Goal: Task Accomplishment & Management: Use online tool/utility

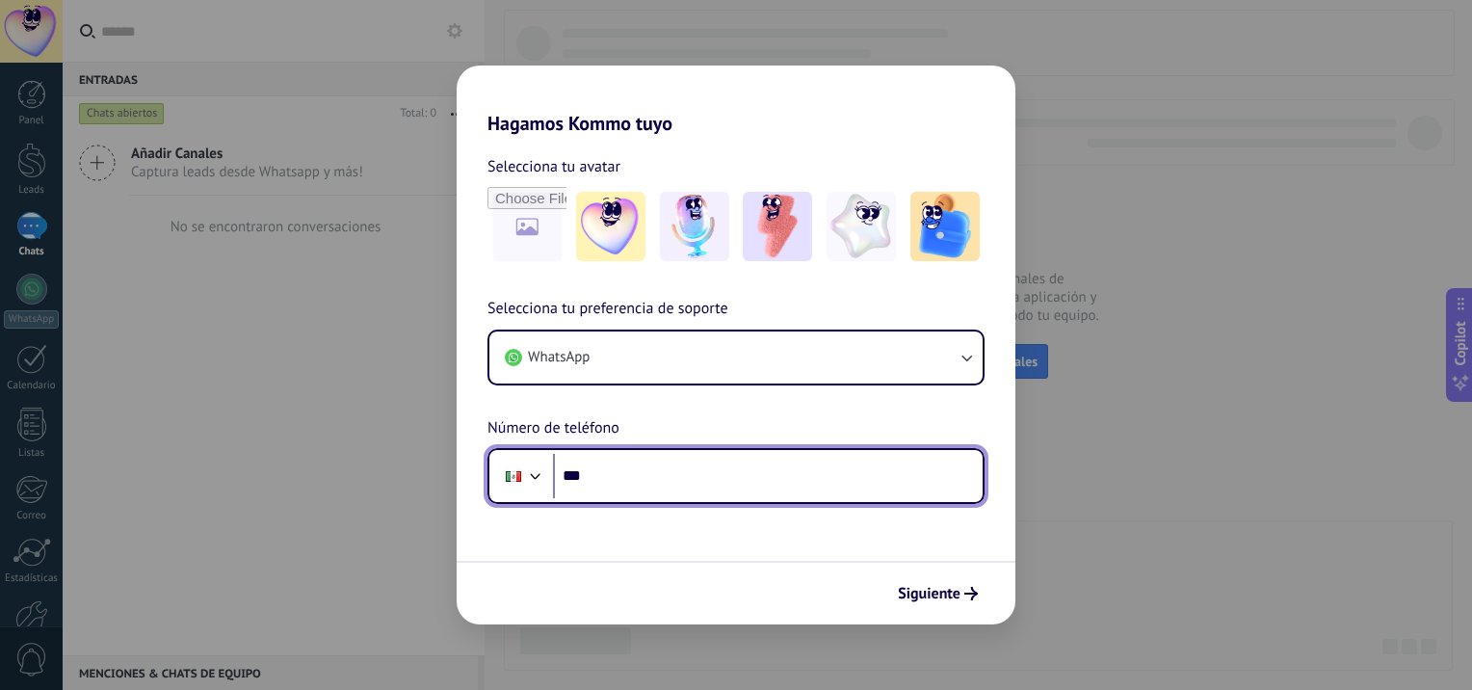
click at [678, 485] on input "***" at bounding box center [768, 476] width 430 height 44
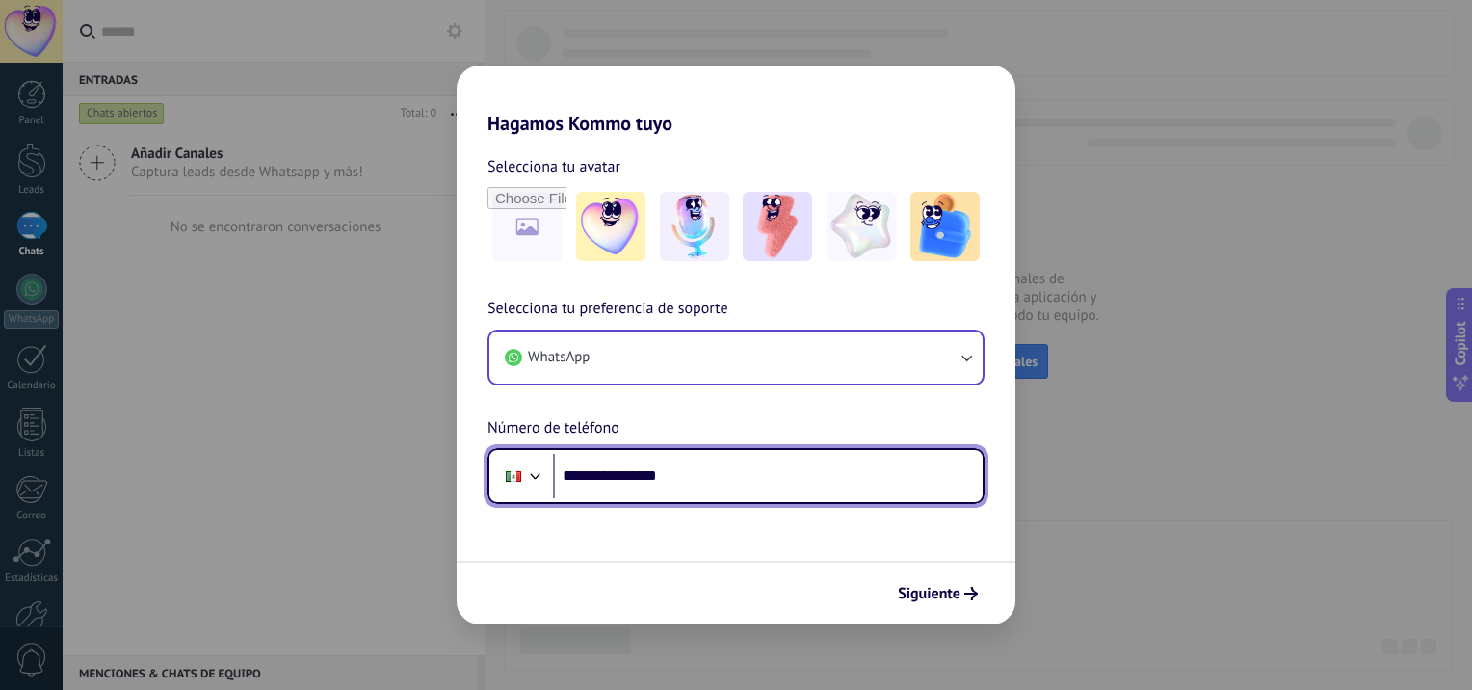
type input "**********"
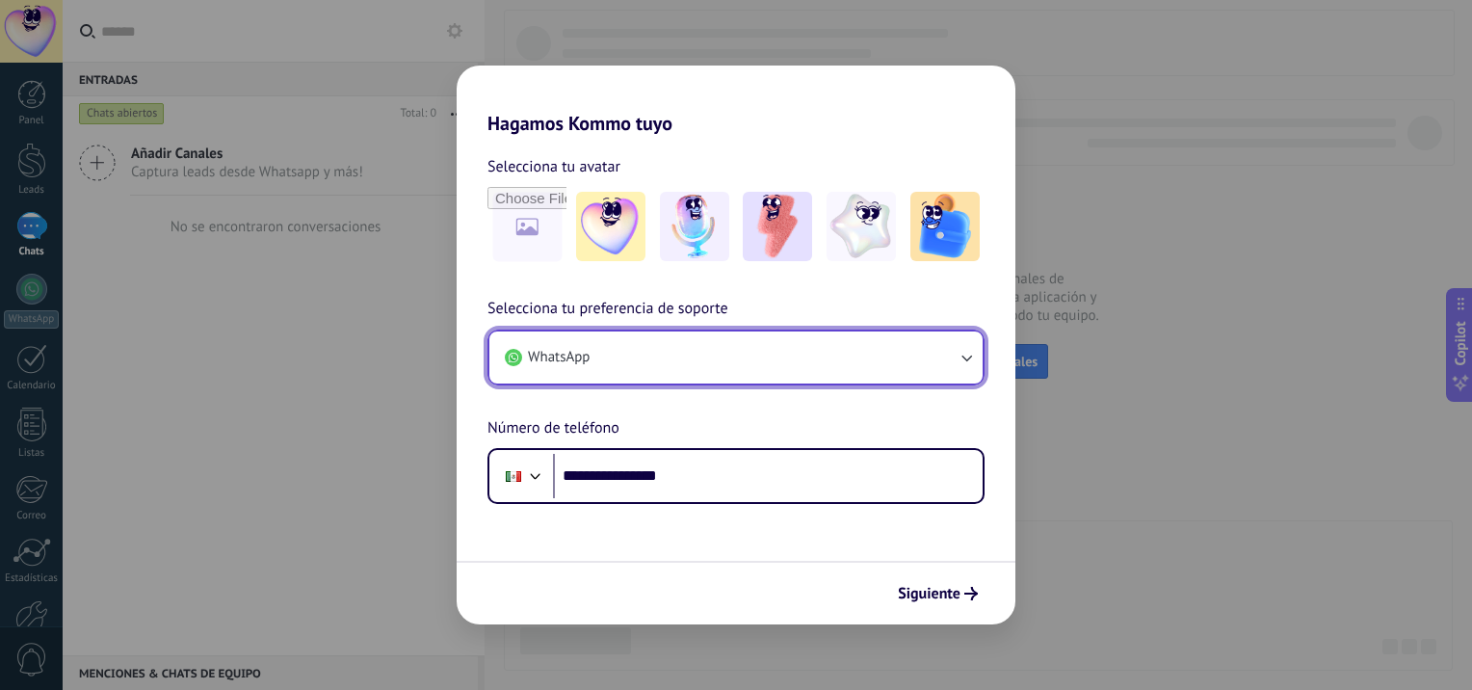
click at [826, 352] on button "WhatsApp" at bounding box center [735, 357] width 493 height 52
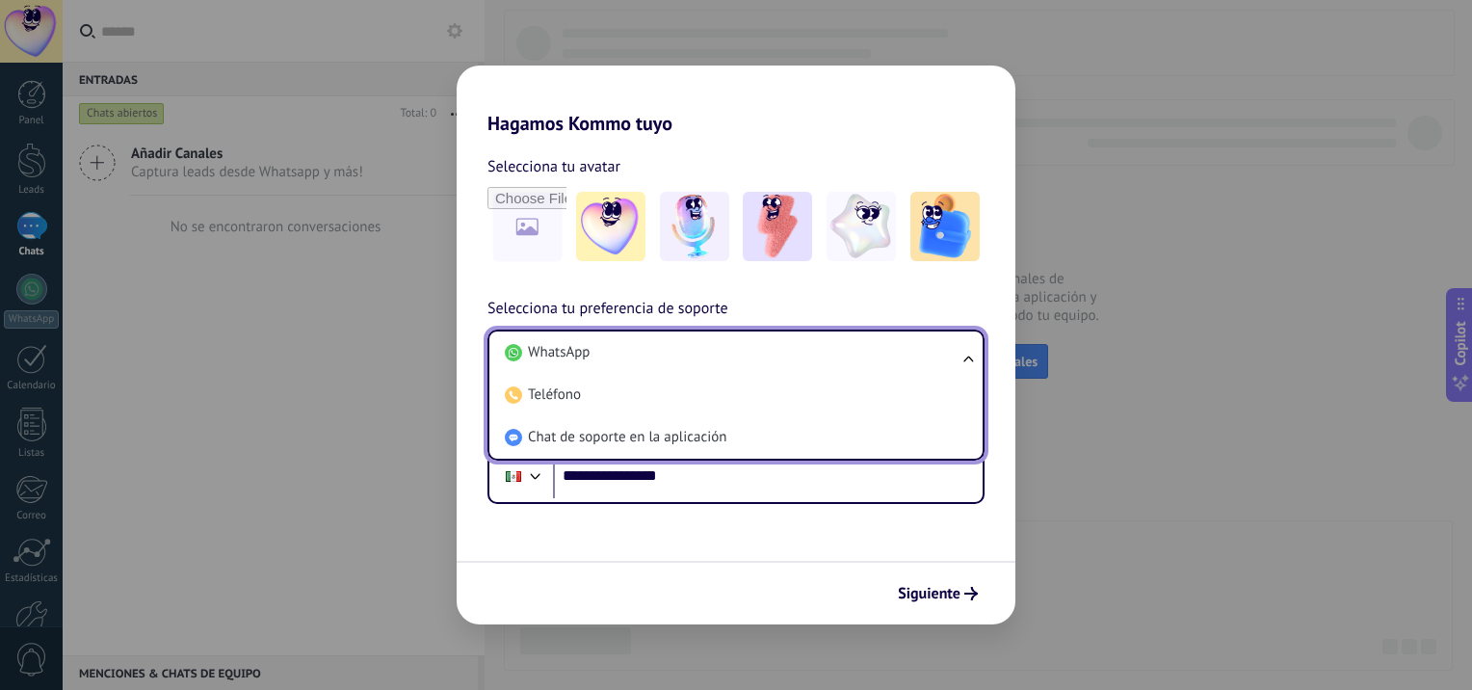
click at [826, 352] on li "WhatsApp" at bounding box center [732, 352] width 470 height 42
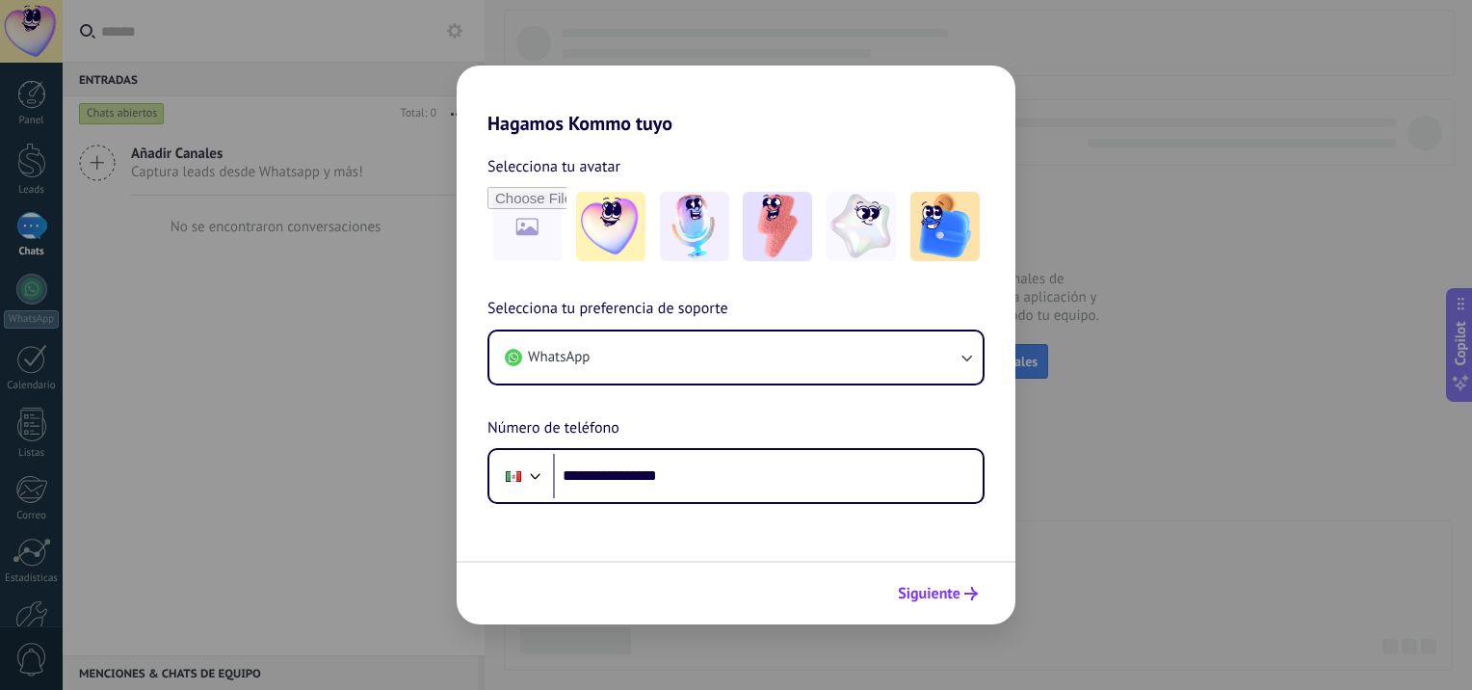
click at [947, 596] on span "Siguiente" at bounding box center [929, 593] width 63 height 13
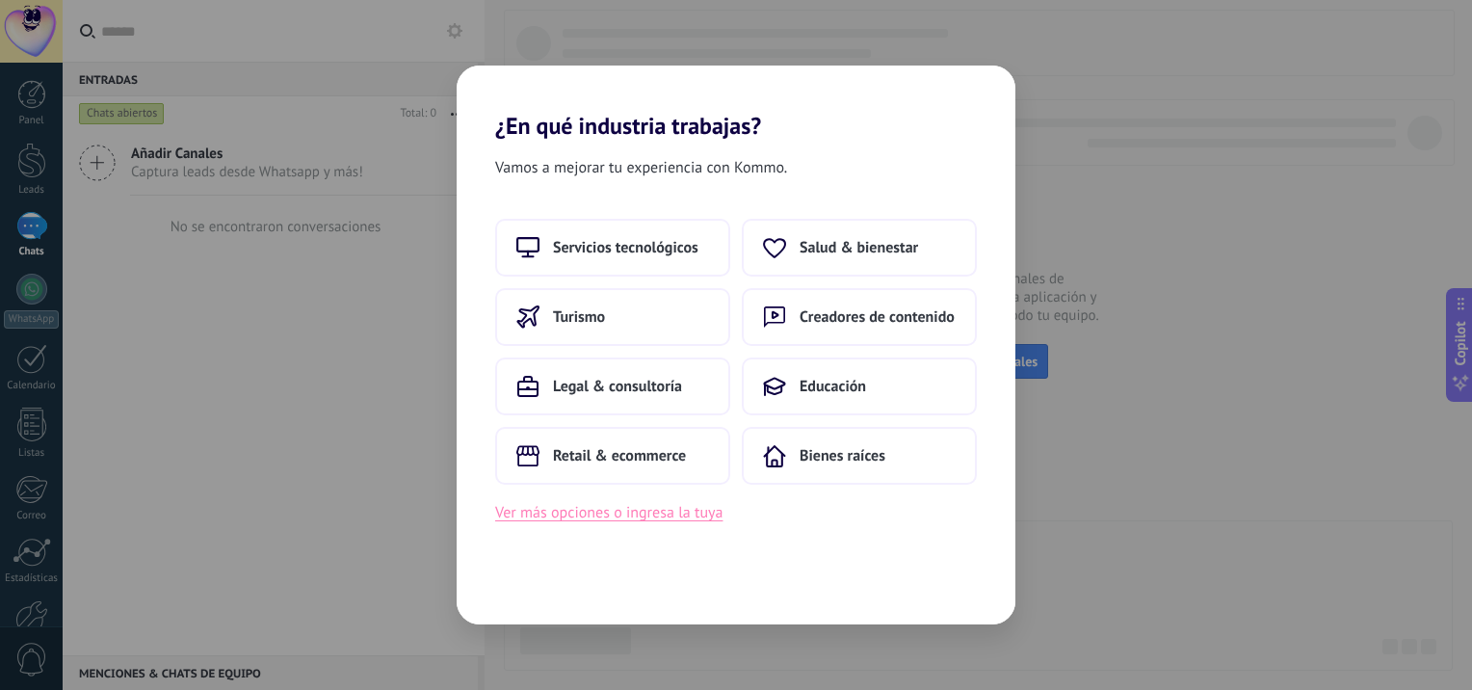
click at [663, 512] on button "Ver más opciones o ingresa la tuya" at bounding box center [608, 512] width 227 height 25
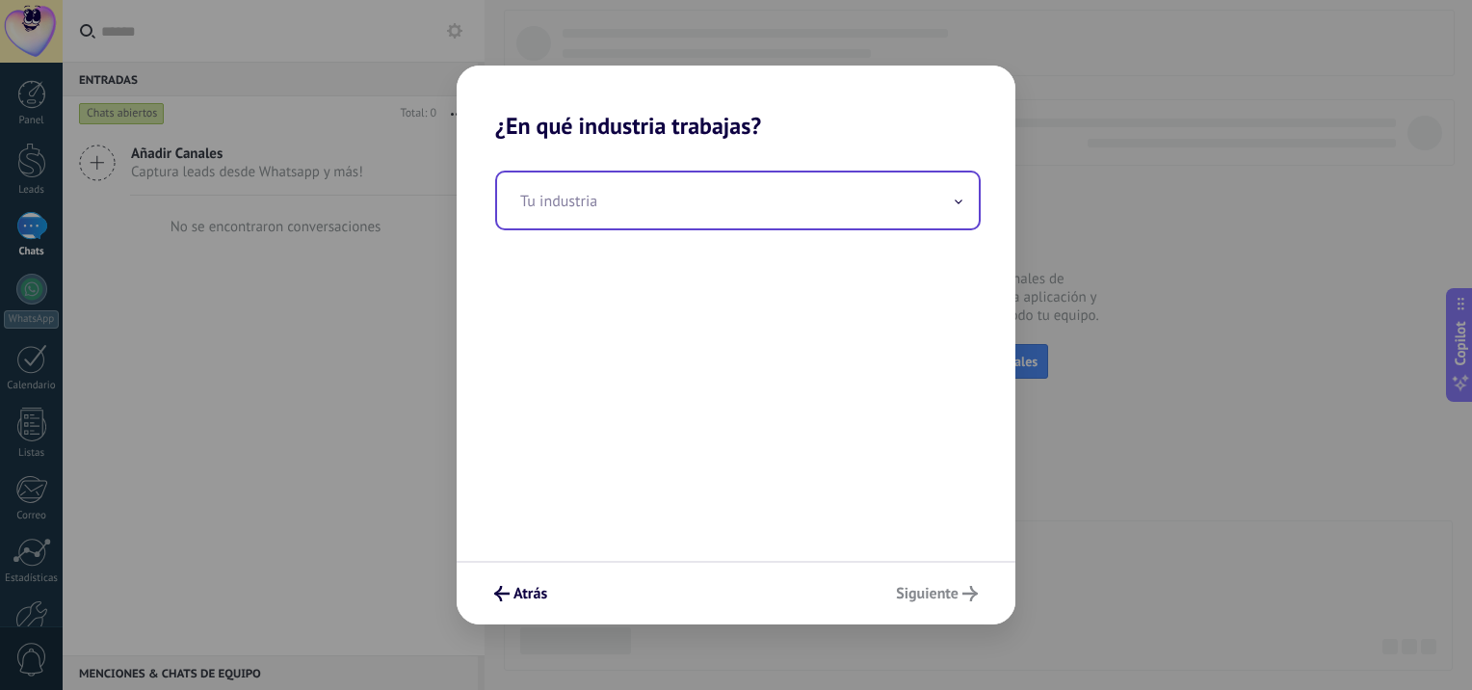
click at [837, 193] on input "text" at bounding box center [738, 200] width 482 height 56
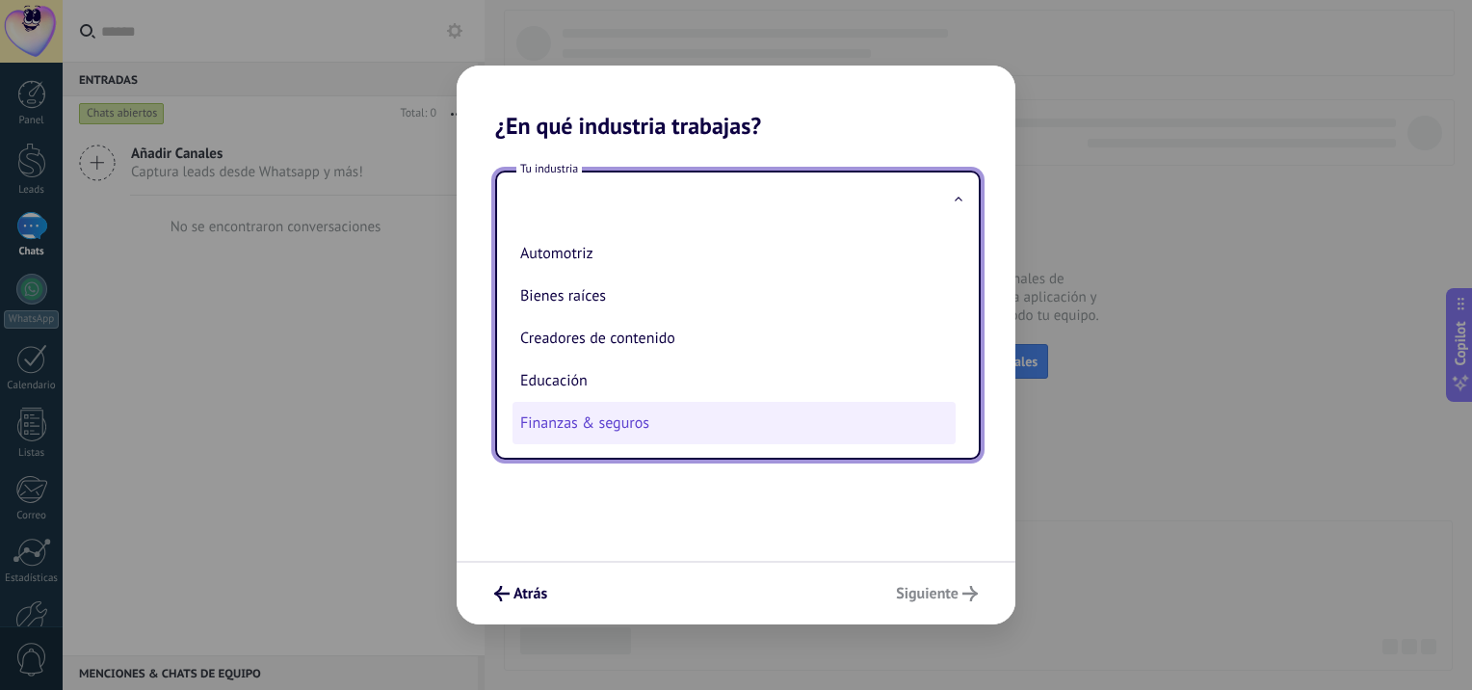
click at [595, 427] on li "Finanzas & seguros" at bounding box center [733, 423] width 443 height 42
type input "**********"
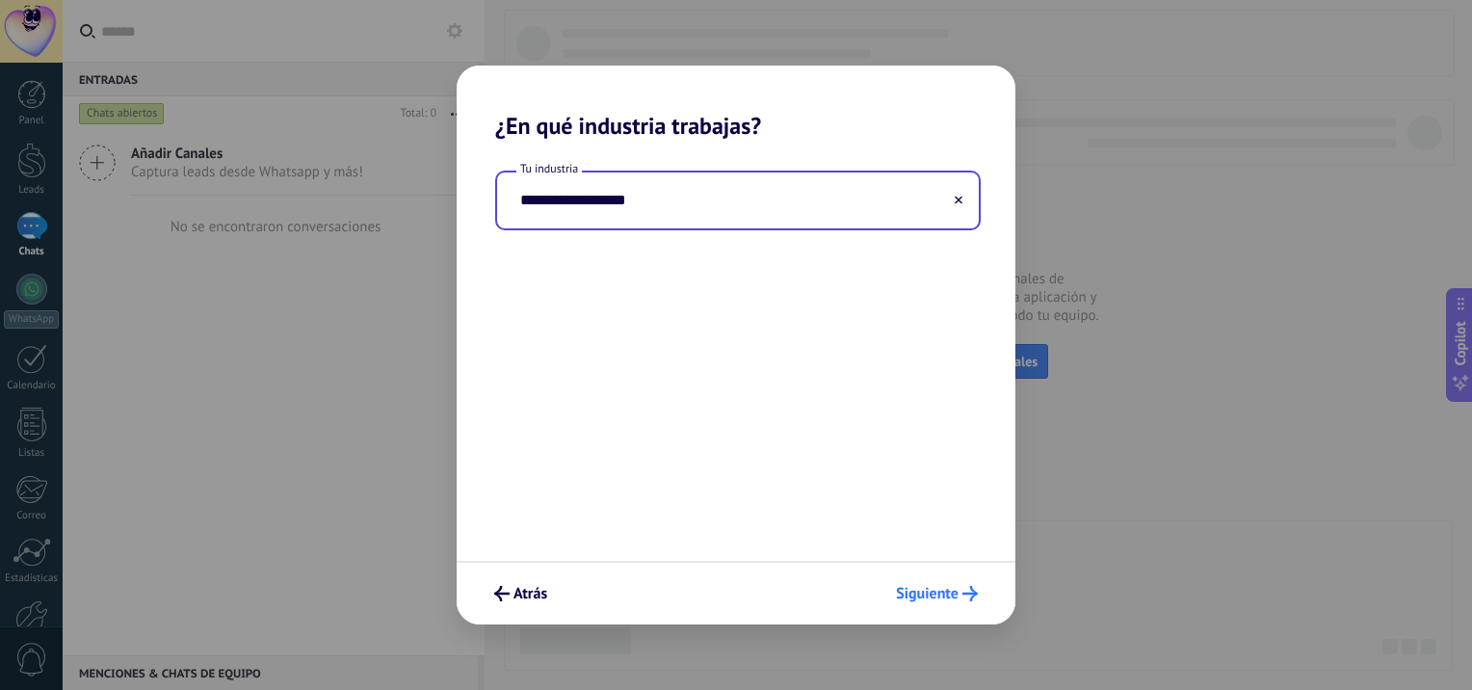
click at [933, 602] on button "Siguiente" at bounding box center [936, 593] width 99 height 33
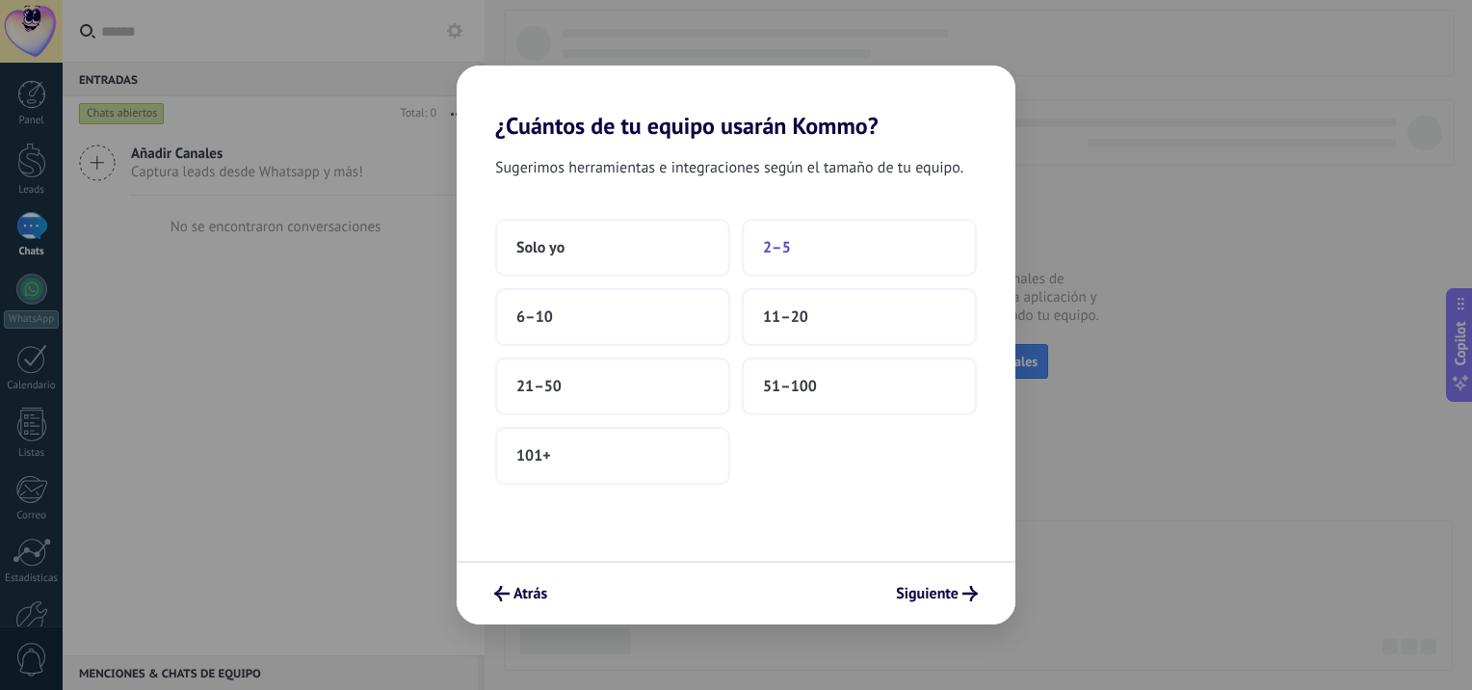
click at [855, 244] on button "2–5" at bounding box center [859, 248] width 235 height 58
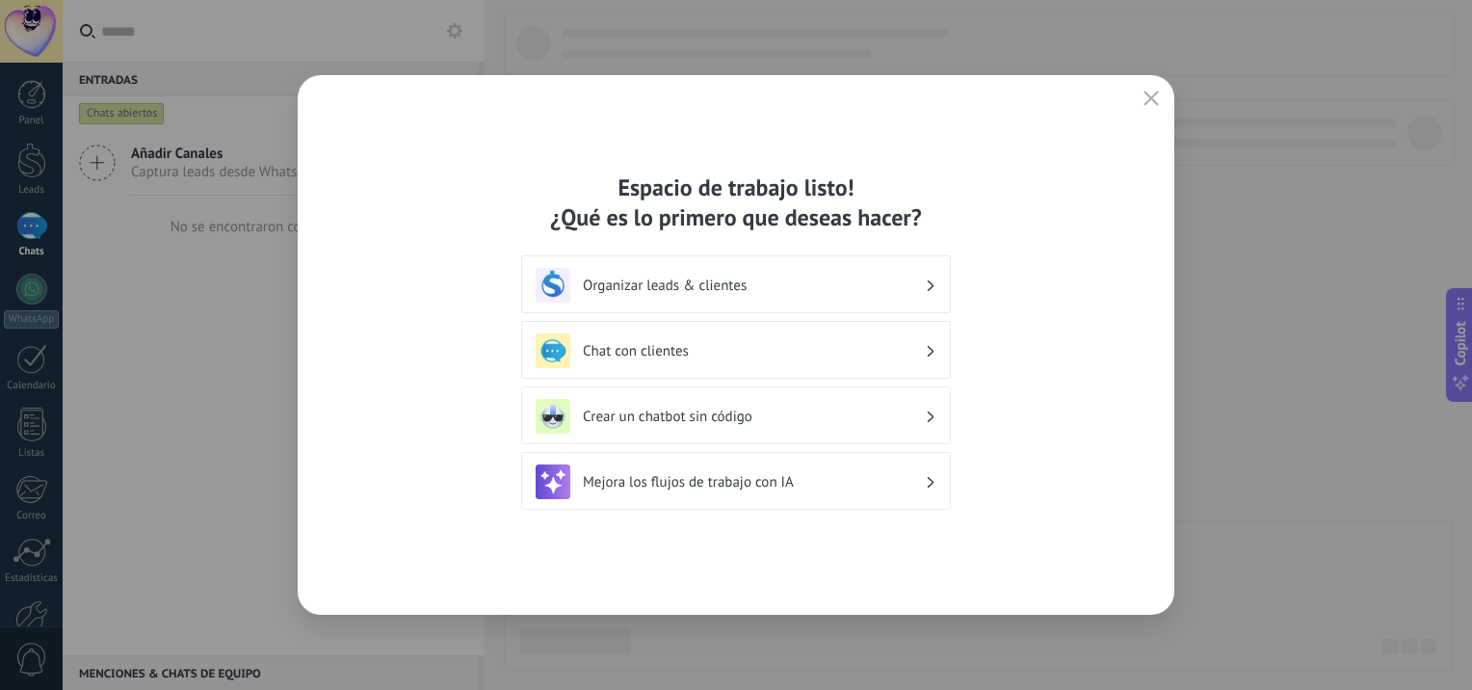
click at [733, 359] on div "Chat con clientes" at bounding box center [736, 350] width 401 height 35
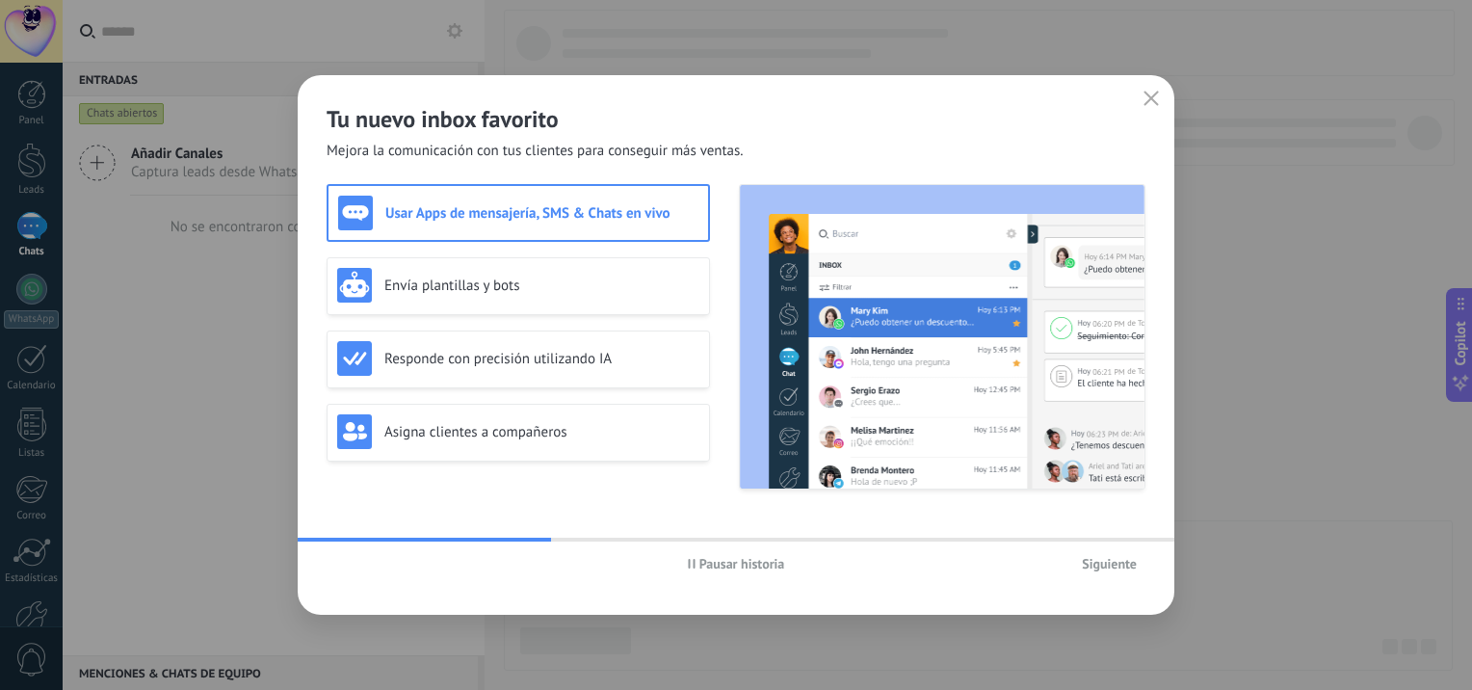
click at [703, 562] on span "Pausar historia" at bounding box center [742, 563] width 86 height 13
click at [466, 271] on div "Envía plantillas y bots" at bounding box center [518, 285] width 362 height 35
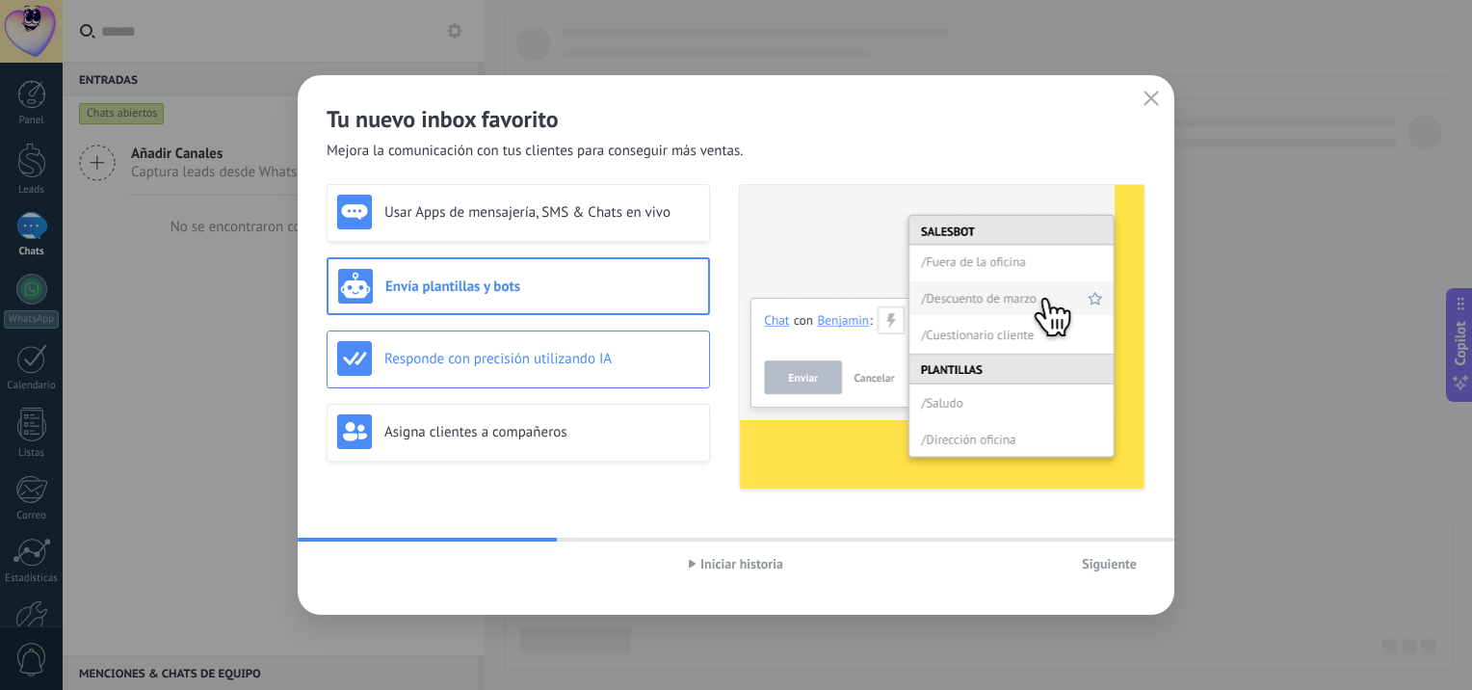
click at [473, 351] on h3 "Responde con precisión utilizando IA" at bounding box center [541, 359] width 315 height 18
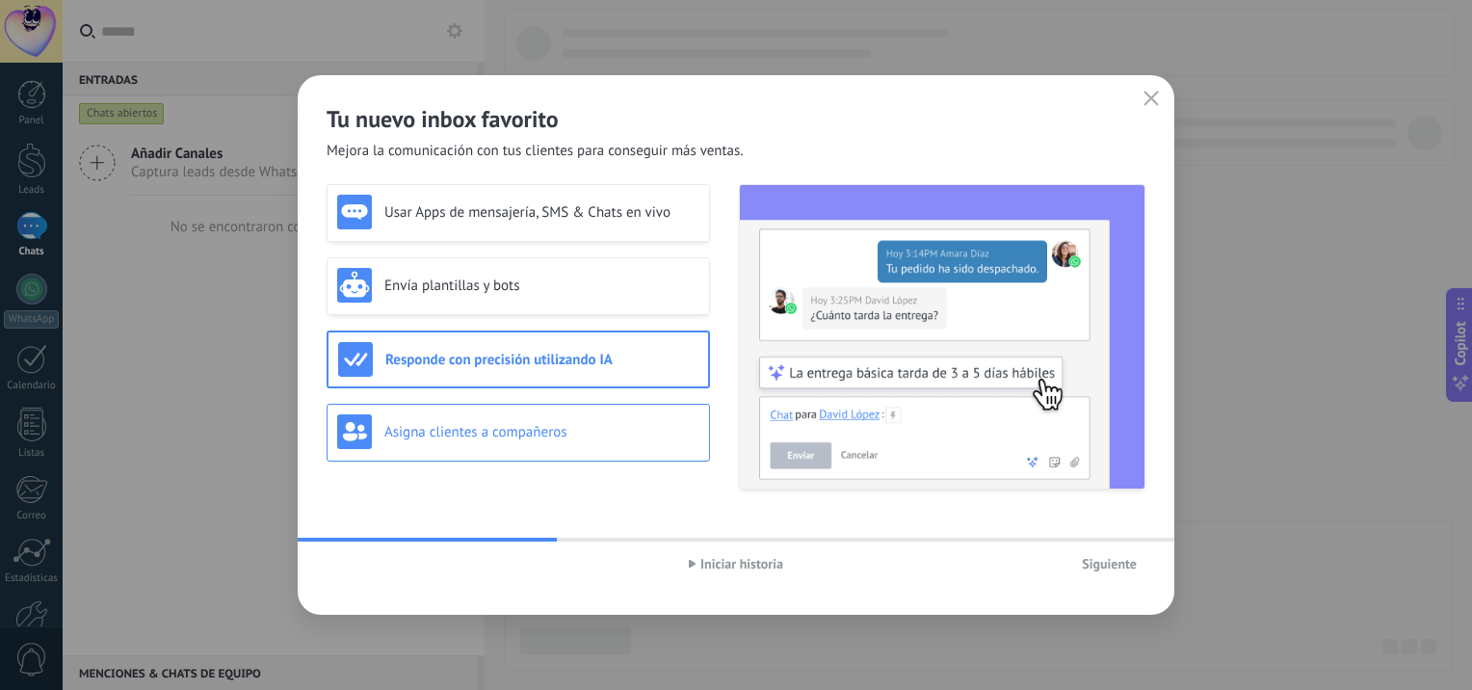
click at [457, 426] on h3 "Asigna clientes a compañeros" at bounding box center [541, 432] width 315 height 18
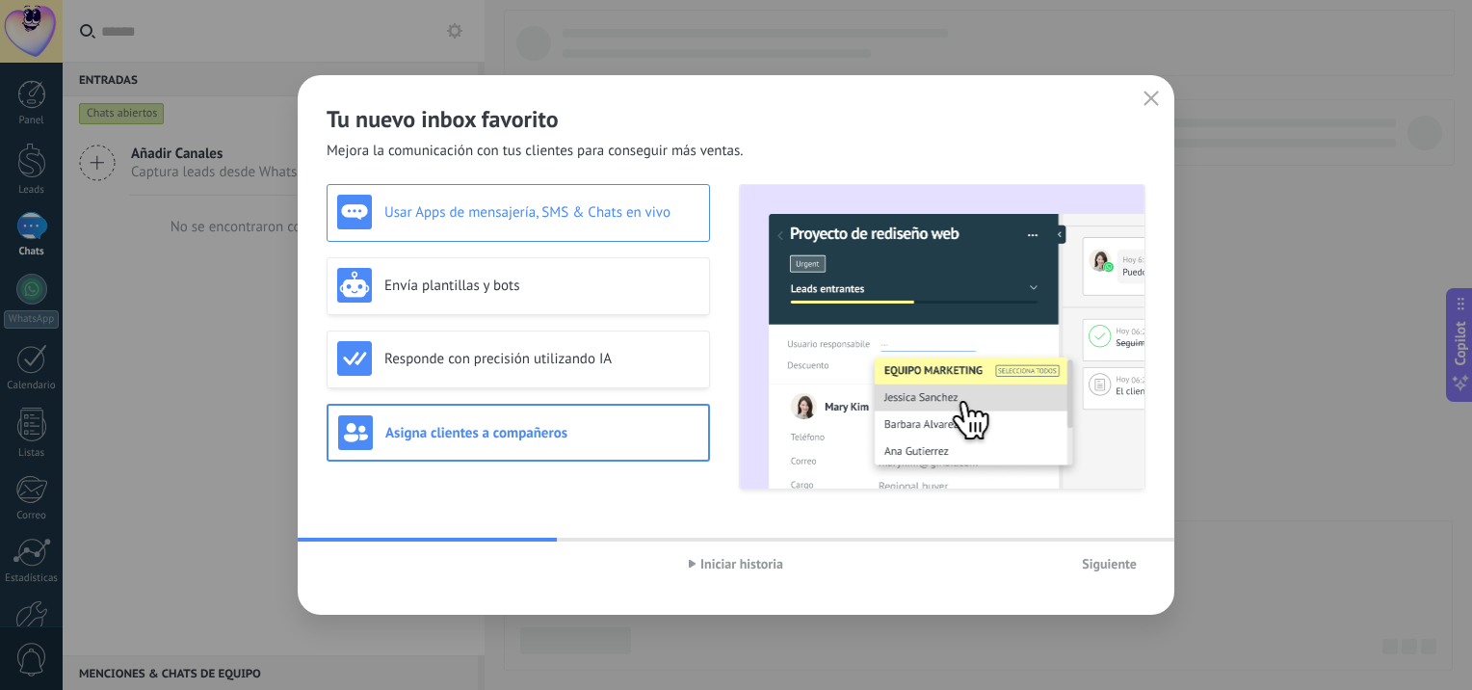
click at [582, 238] on div "Usar Apps de mensajería, SMS & Chats en vivo" at bounding box center [518, 213] width 383 height 58
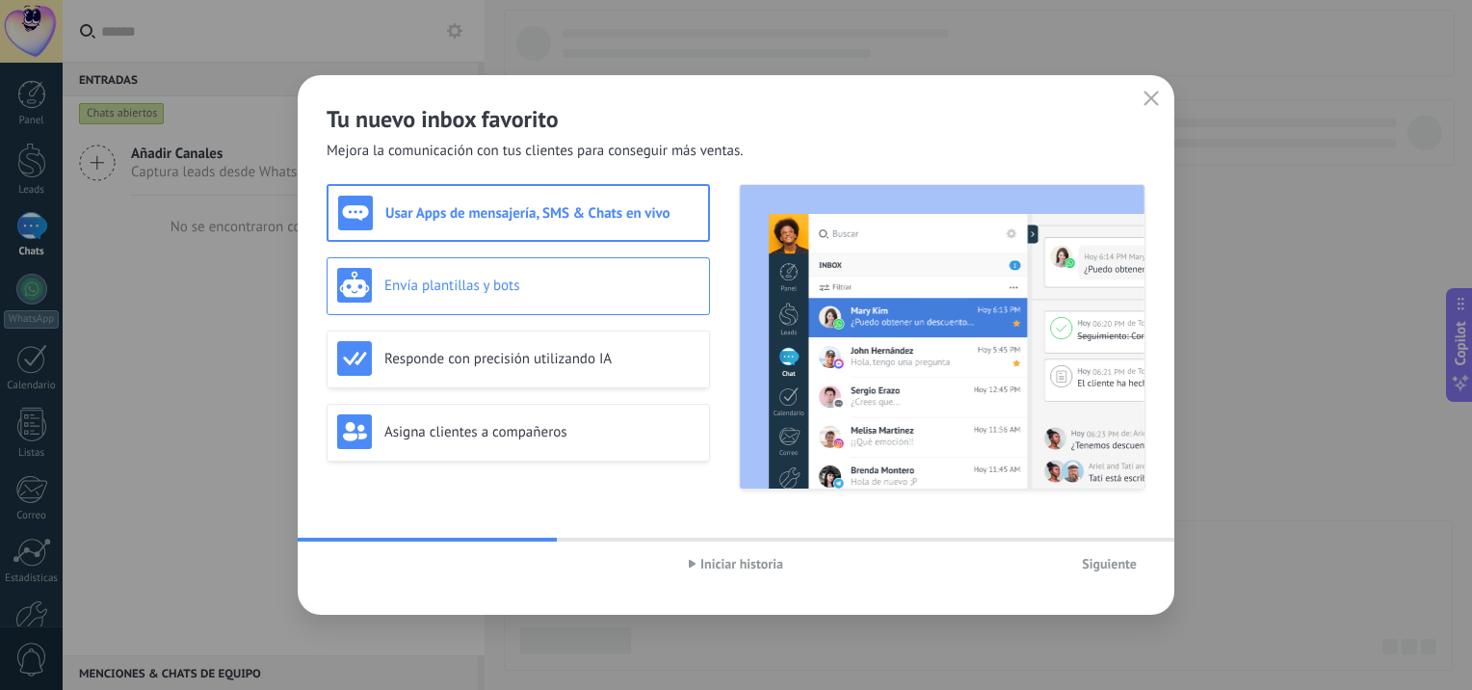
click at [532, 271] on div "Envía plantillas y bots" at bounding box center [518, 285] width 362 height 35
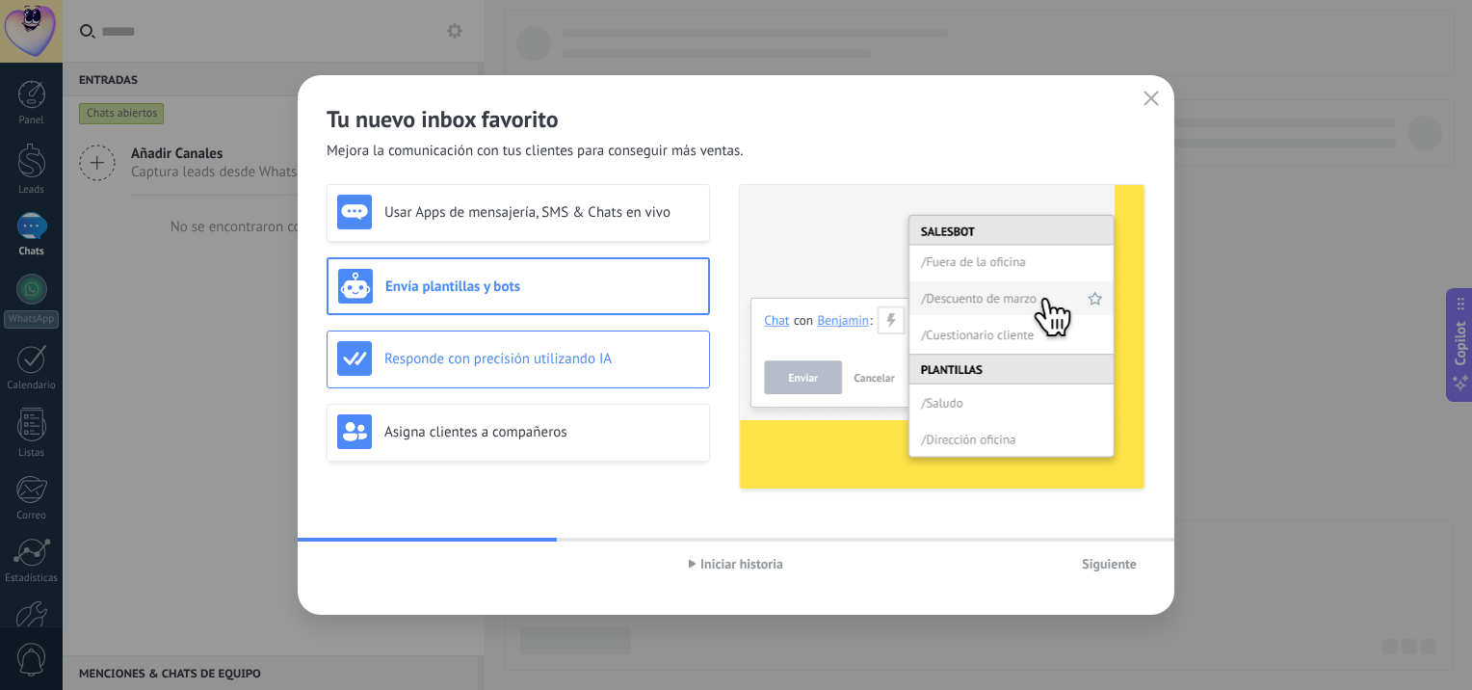
click at [514, 354] on h3 "Responde con precisión utilizando IA" at bounding box center [541, 359] width 315 height 18
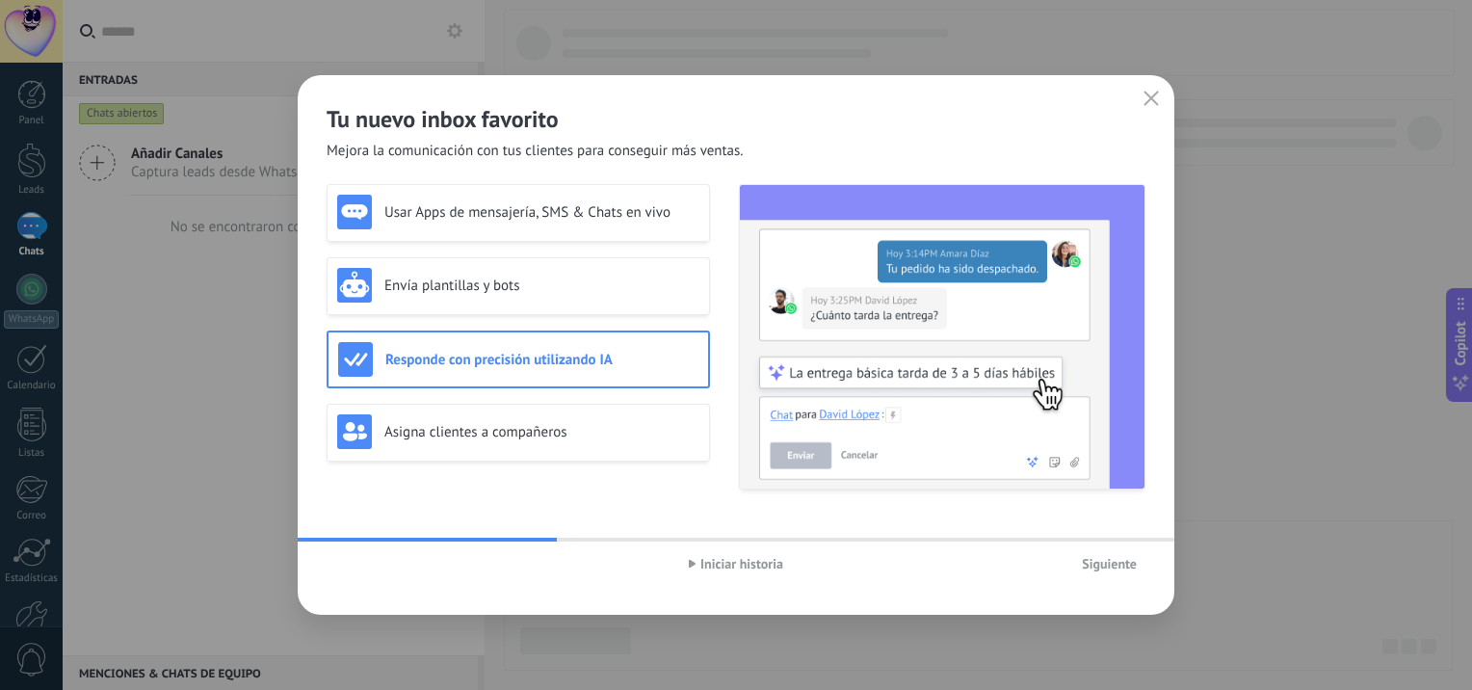
click at [1104, 564] on span "Siguiente" at bounding box center [1109, 563] width 55 height 13
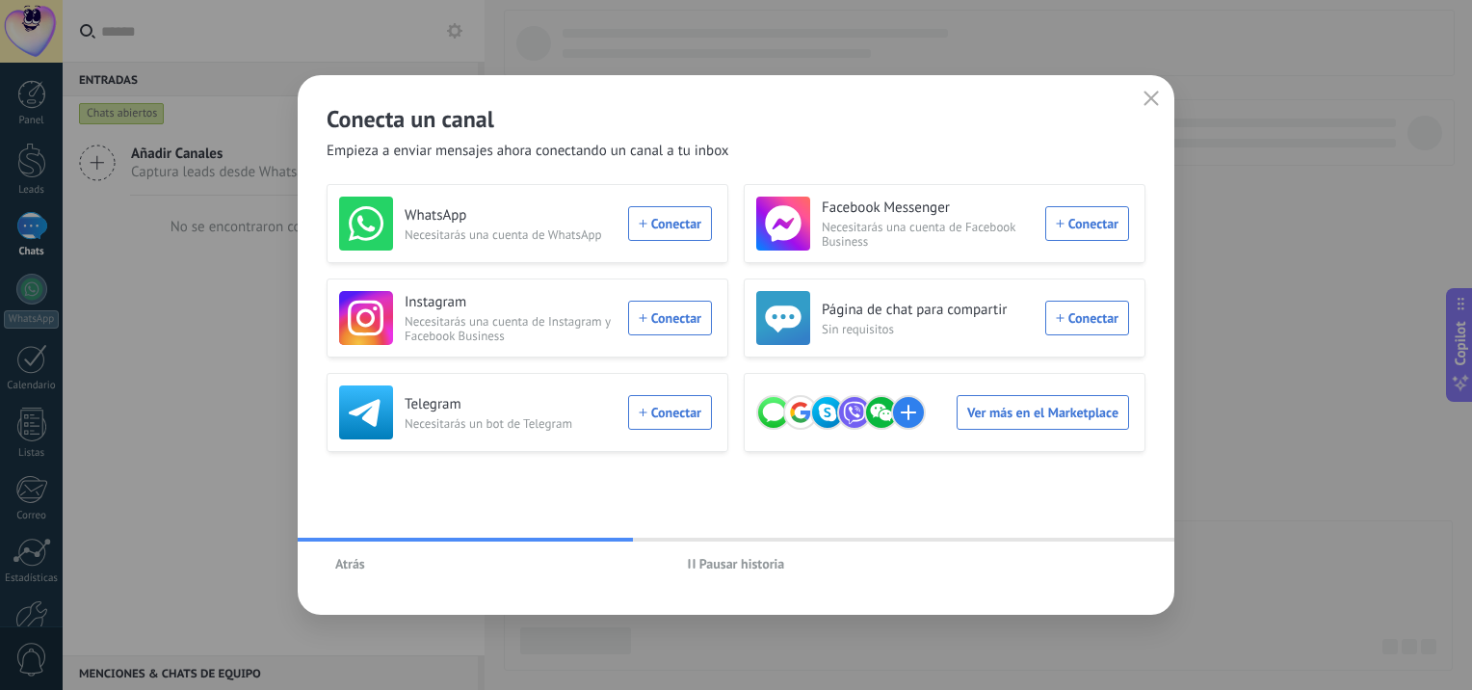
click at [746, 563] on span "Pausar historia" at bounding box center [742, 563] width 86 height 13
click at [651, 234] on div "WhatsApp Necesitarás una cuenta de WhatsApp Conectar" at bounding box center [525, 223] width 373 height 54
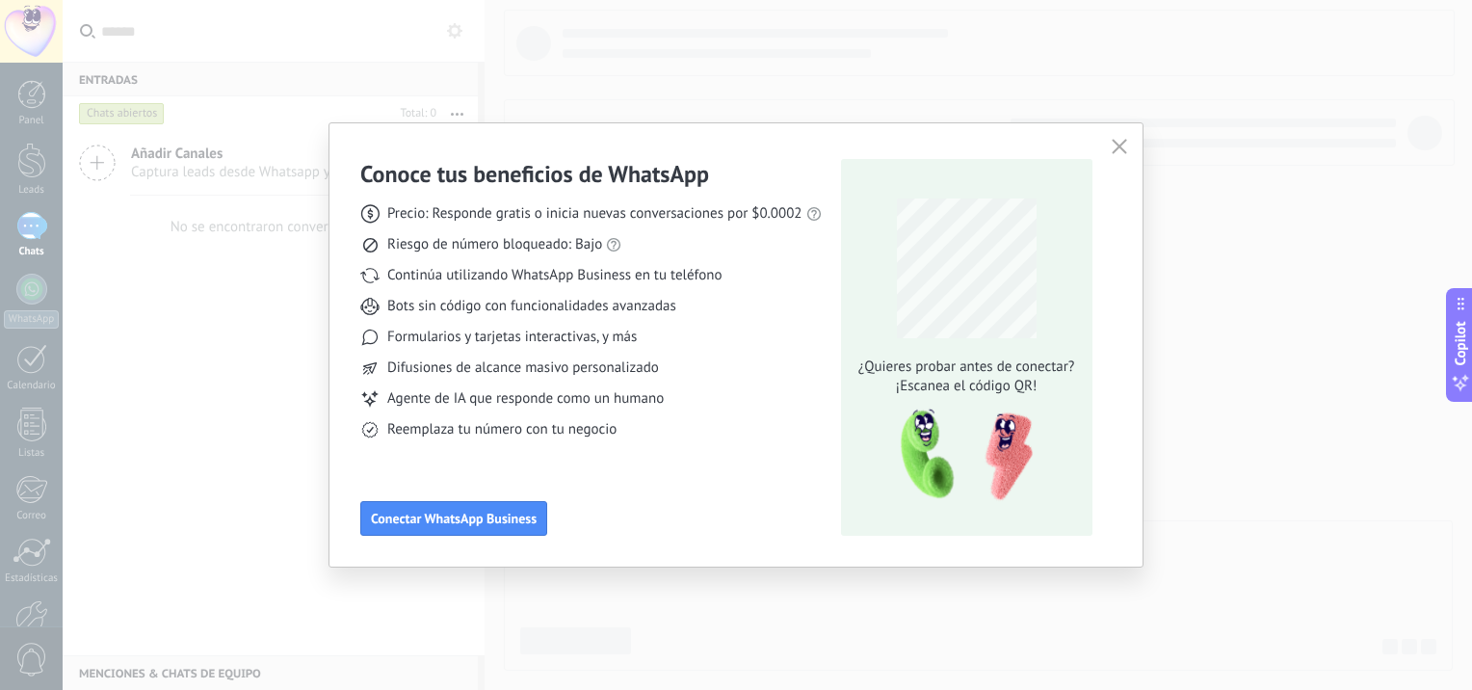
click at [1104, 162] on div "Conoce tus beneficios de WhatsApp Precio: Responde gratis o inicia nuevas conve…" at bounding box center [735, 347] width 751 height 377
click at [1115, 154] on span "button" at bounding box center [1118, 147] width 15 height 17
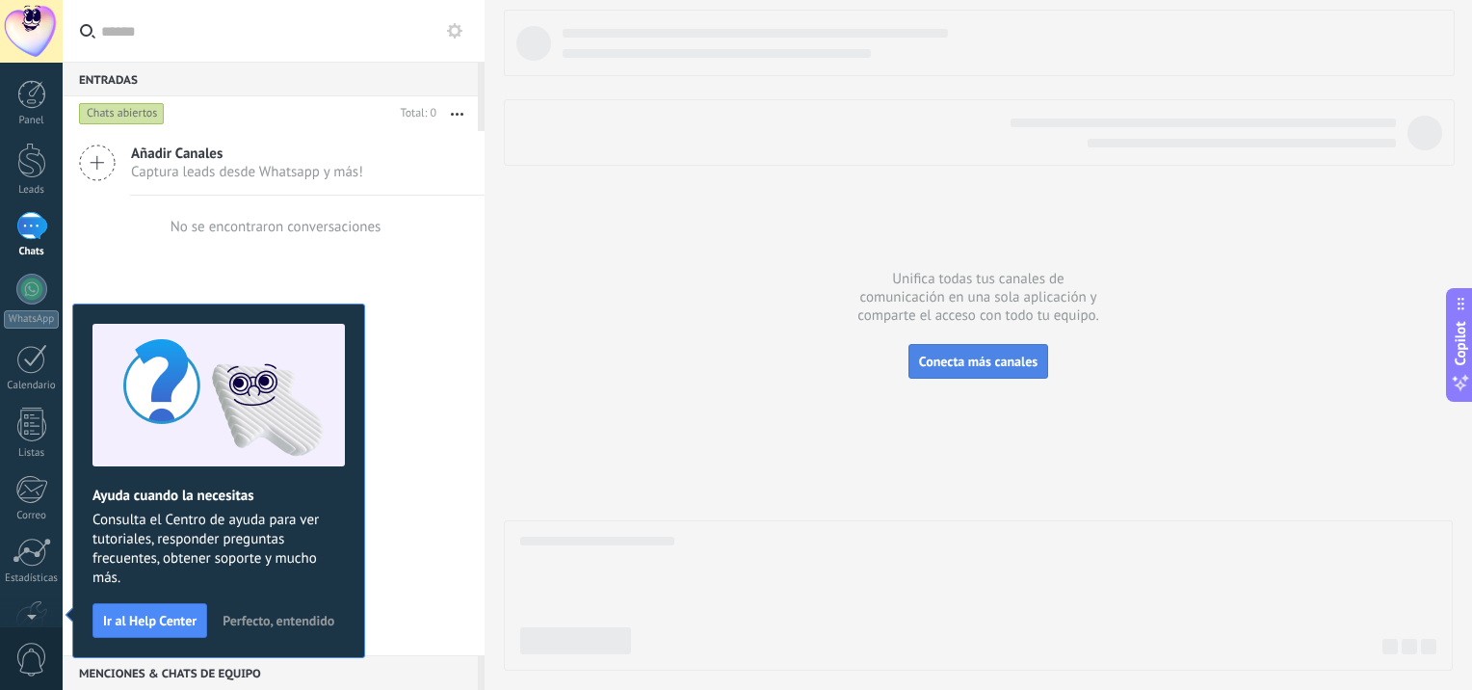
click at [988, 369] on span "Conecta más canales" at bounding box center [978, 361] width 118 height 17
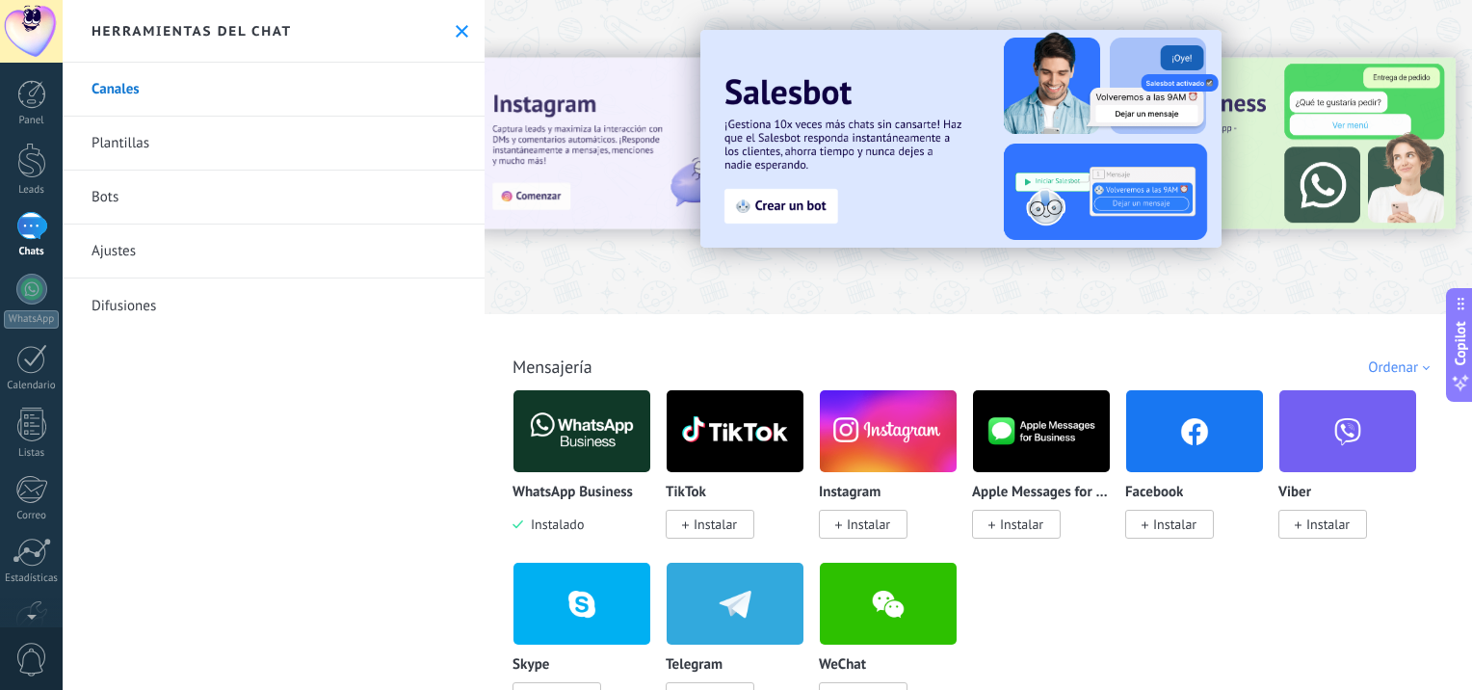
click at [542, 93] on div at bounding box center [507, 155] width 422 height 173
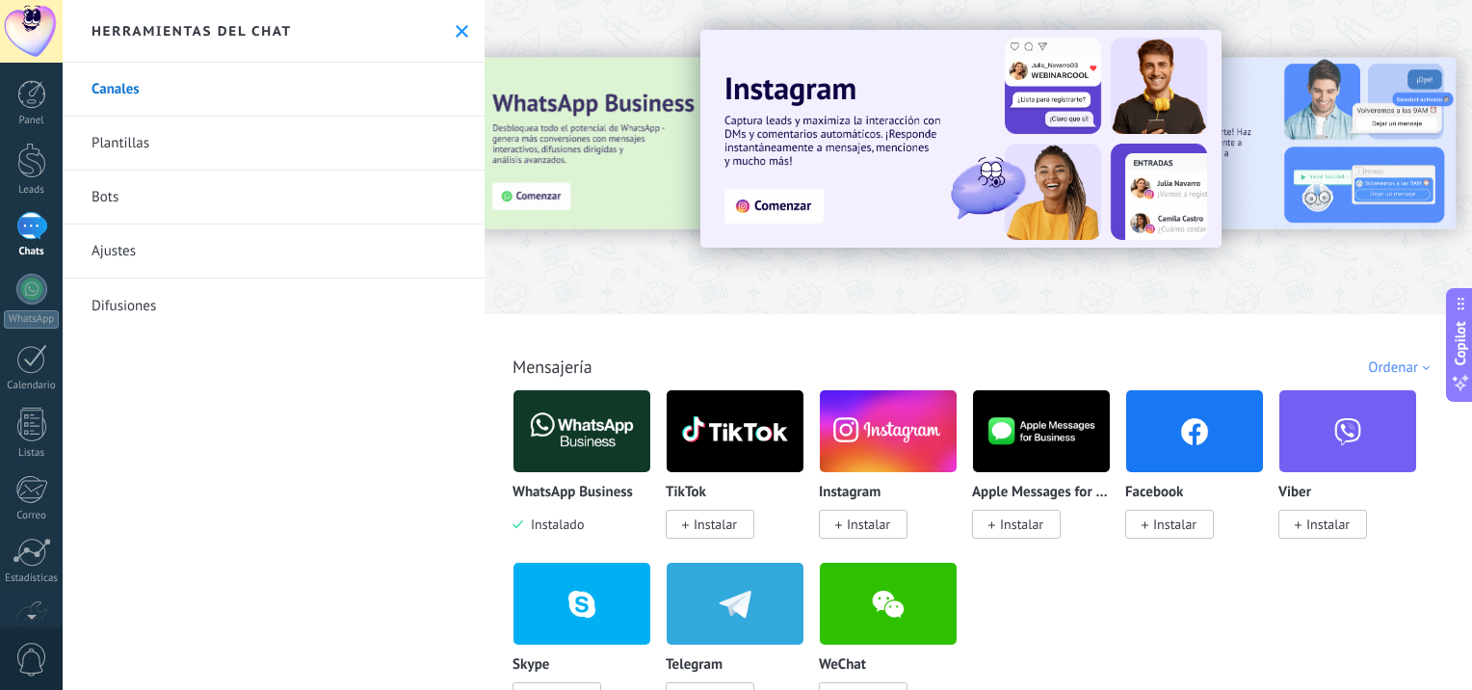
click at [588, 126] on div at bounding box center [507, 155] width 422 height 173
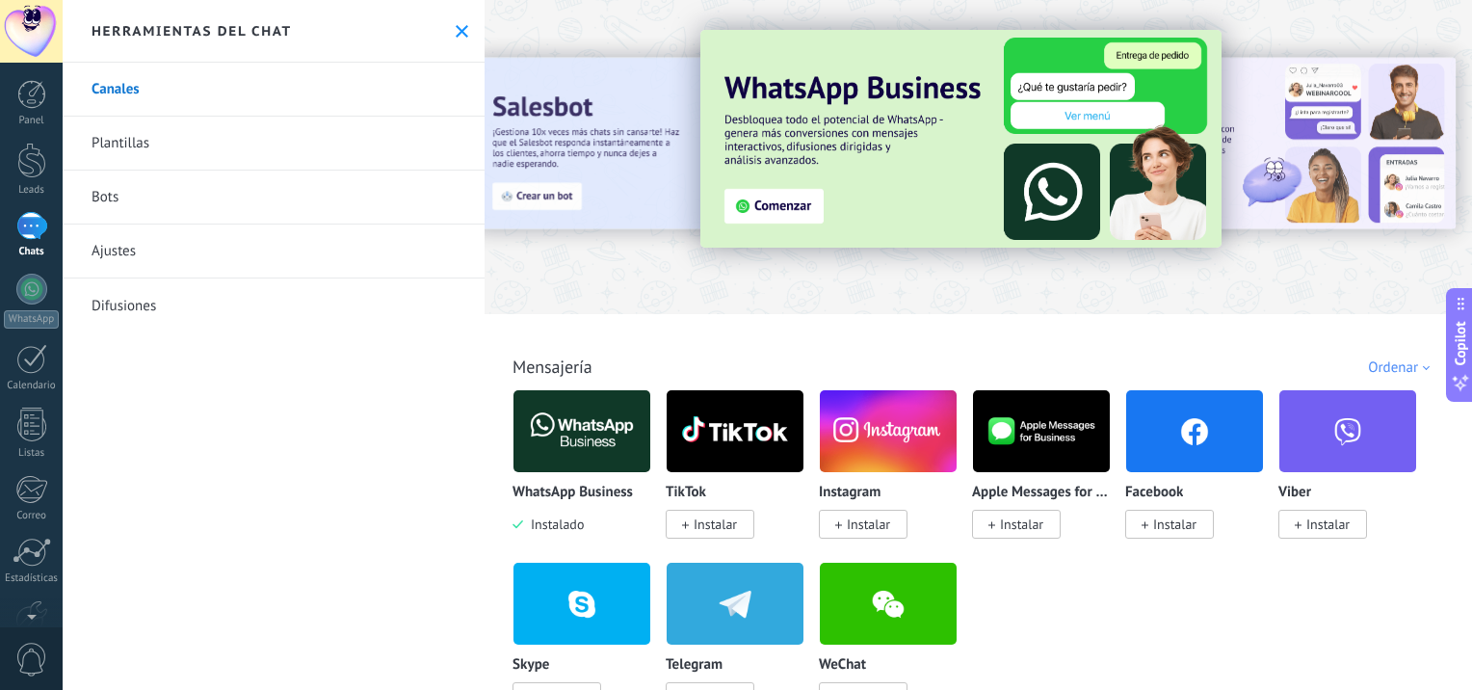
click at [620, 126] on div at bounding box center [507, 155] width 422 height 173
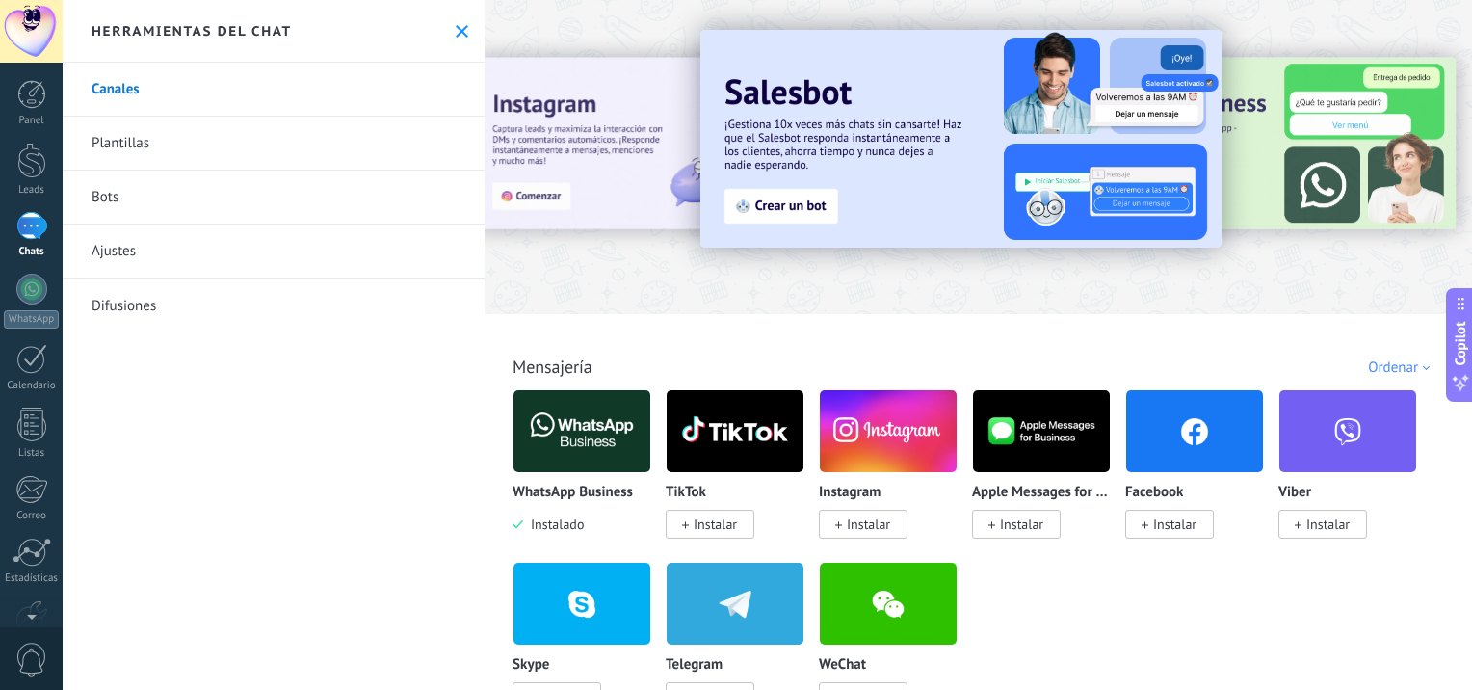
click at [633, 103] on div at bounding box center [507, 155] width 422 height 173
